Goal: Task Accomplishment & Management: Manage account settings

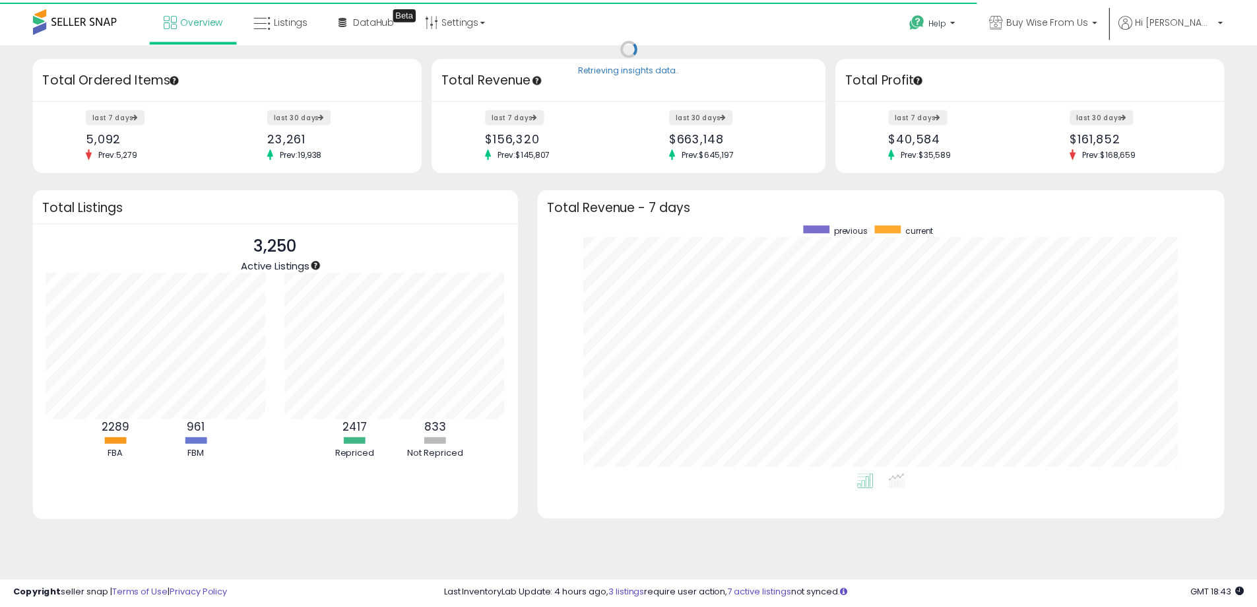
scroll to position [659820, 659410]
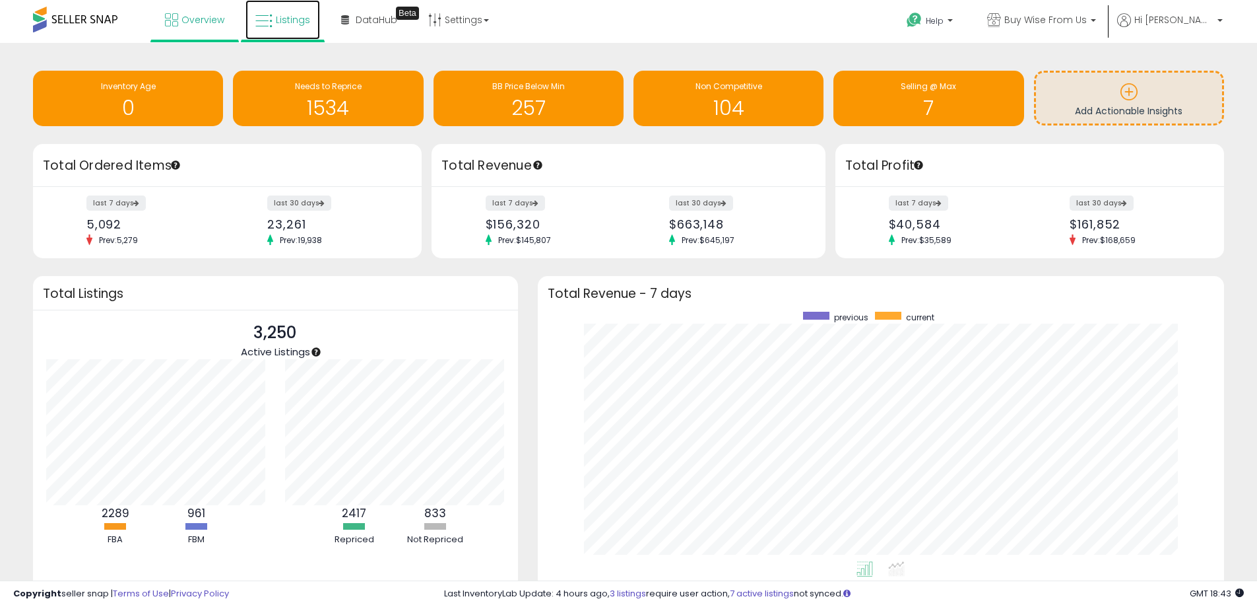
click at [267, 24] on icon at bounding box center [263, 21] width 17 height 17
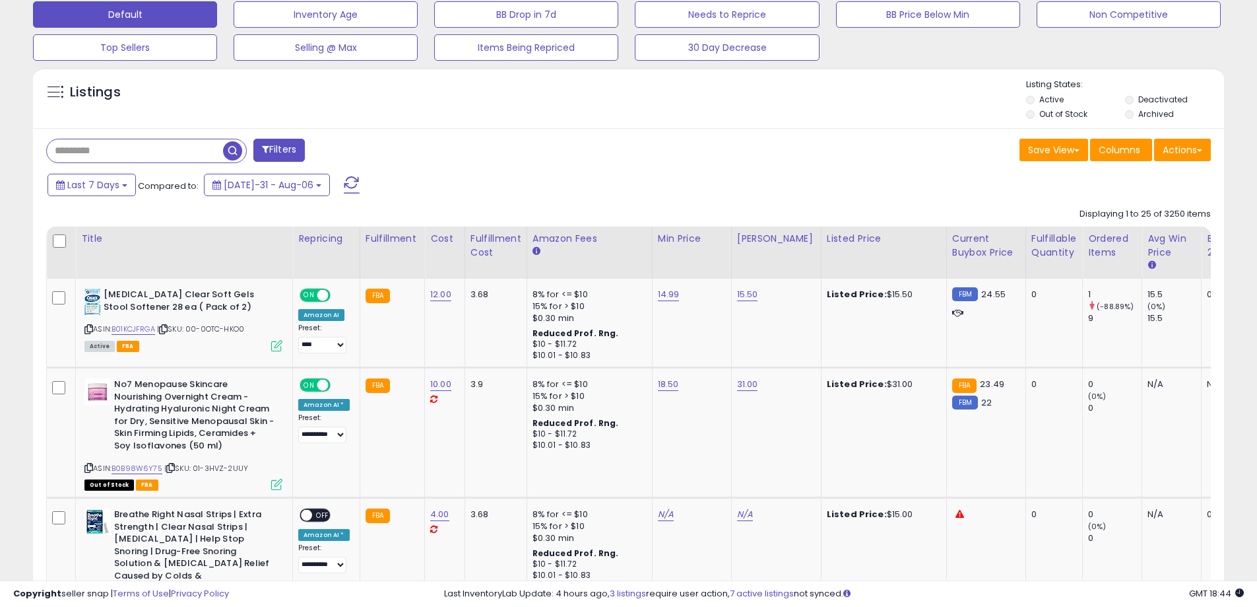
scroll to position [396, 0]
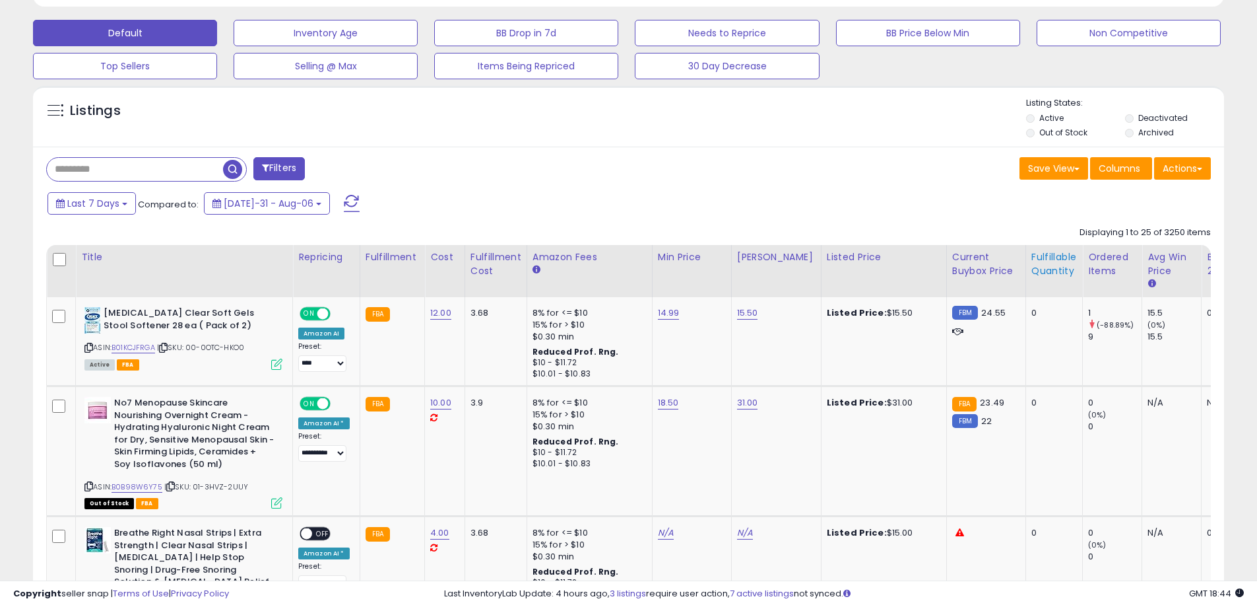
click at [1032, 257] on div "Fulfillable Quantity" at bounding box center [1055, 264] width 46 height 28
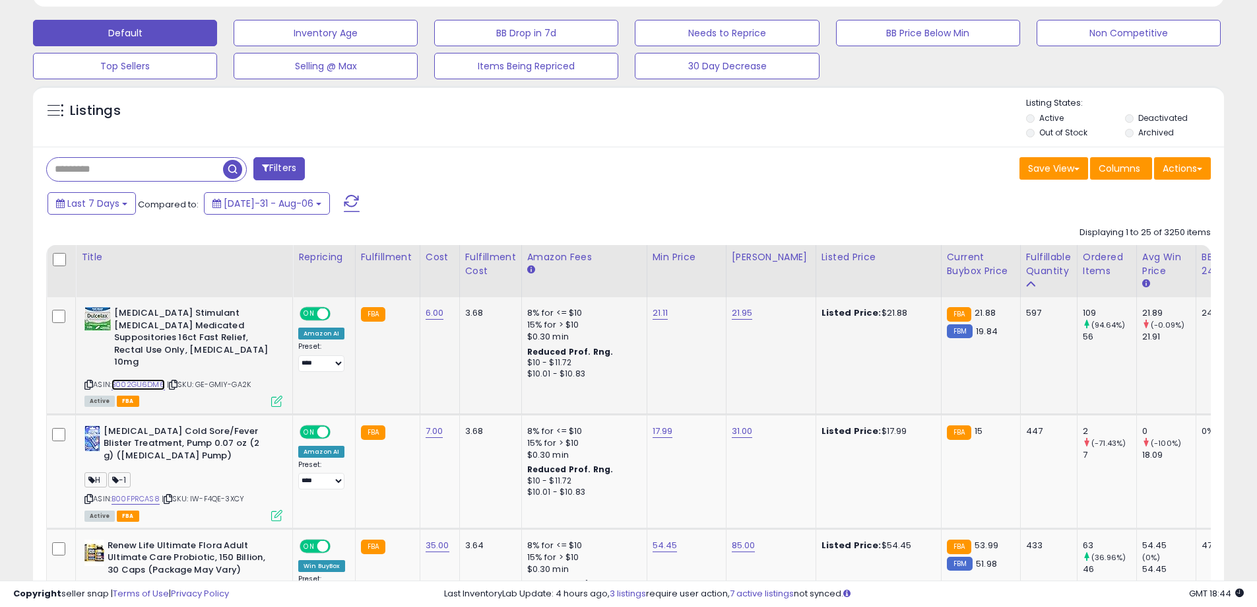
click at [150, 379] on link "B002GU6DM6" at bounding box center [138, 384] width 53 height 11
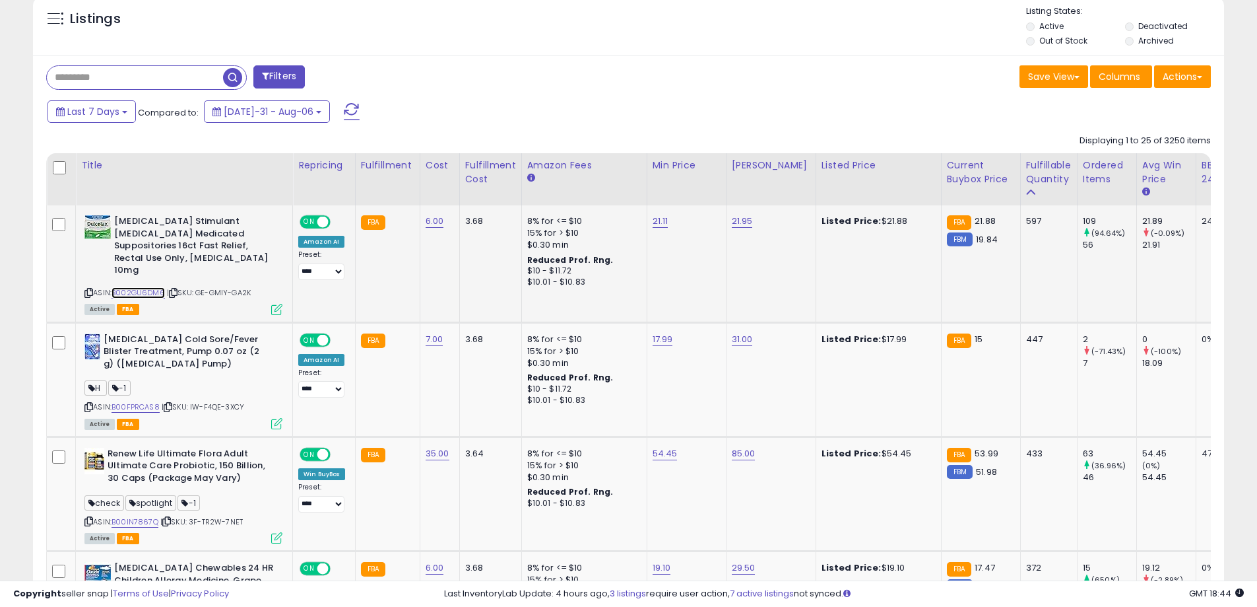
scroll to position [594, 0]
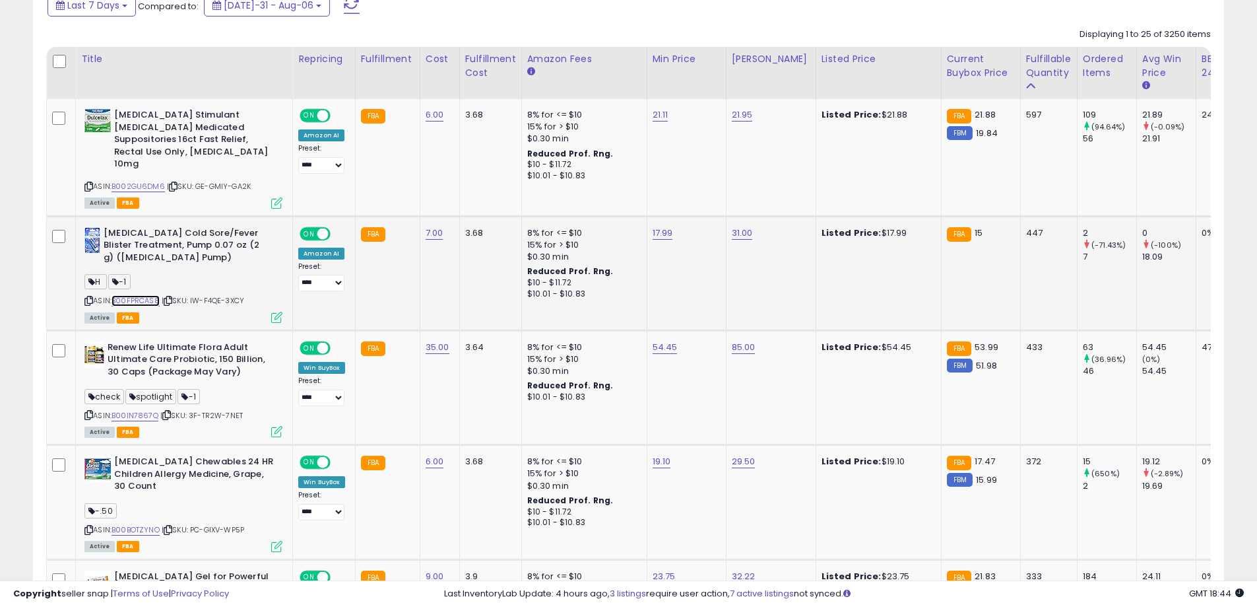
click at [155, 295] on link "B00FPRCAS8" at bounding box center [136, 300] width 48 height 11
